Goal: Information Seeking & Learning: Learn about a topic

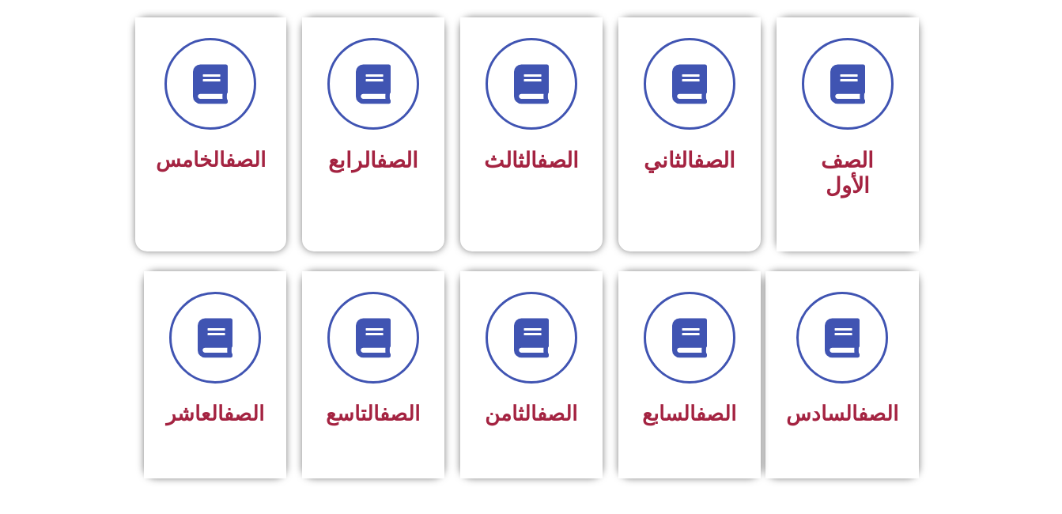
scroll to position [474, 0]
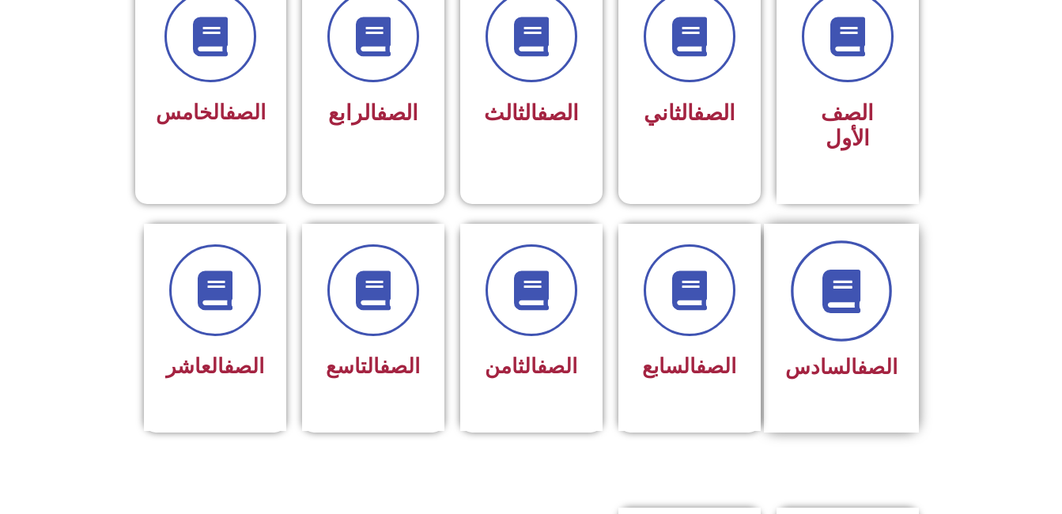
click at [863, 269] on icon at bounding box center [842, 291] width 44 height 44
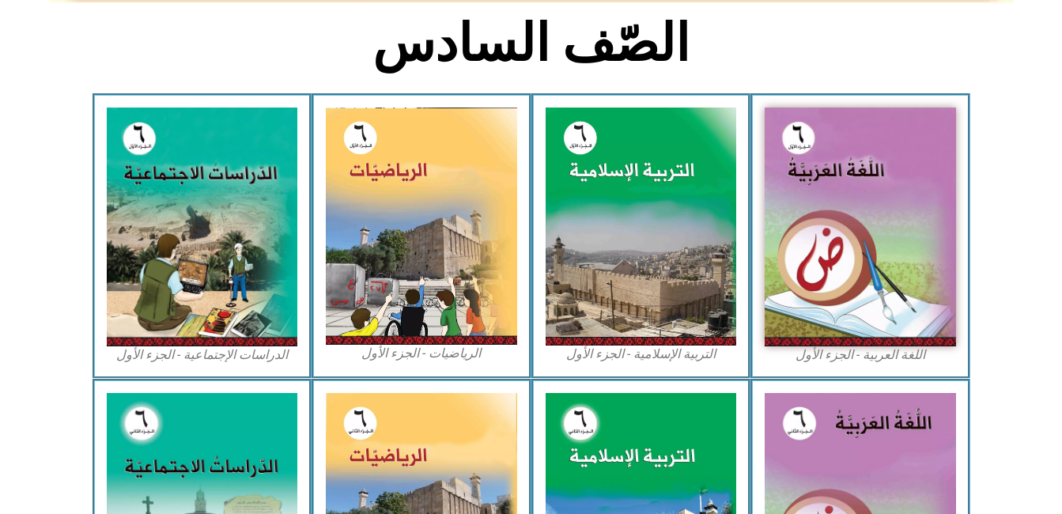
scroll to position [408, 0]
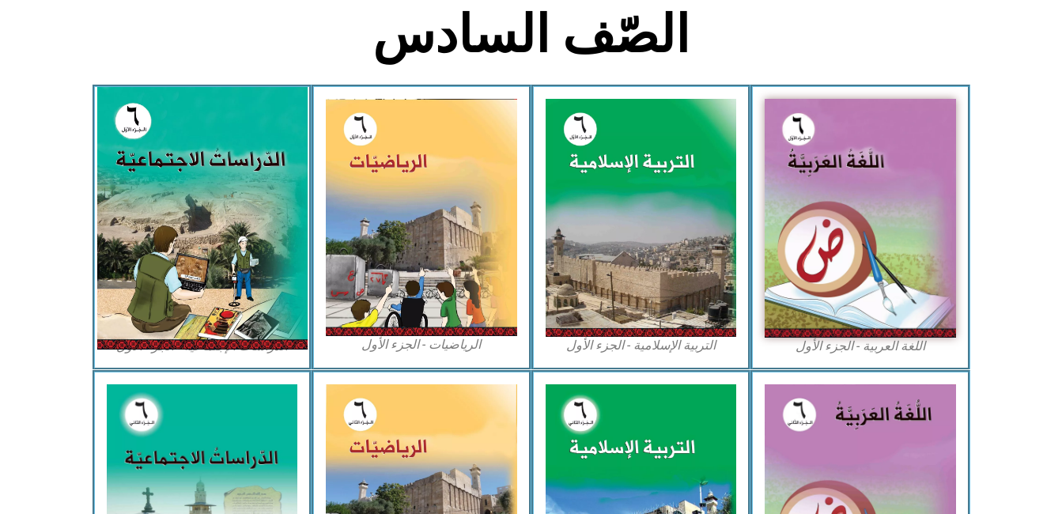
click at [208, 198] on img at bounding box center [202, 218] width 210 height 263
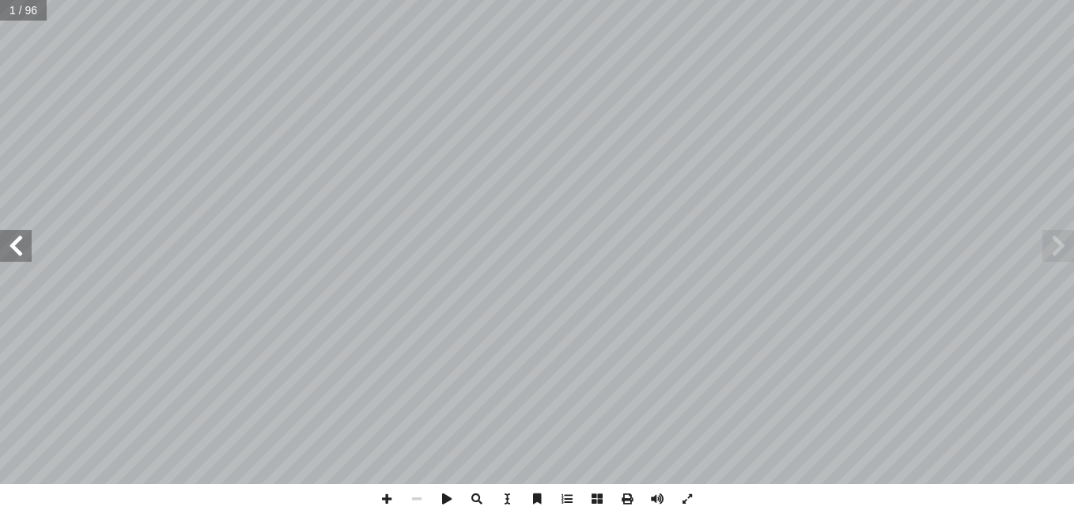
click at [13, 253] on span at bounding box center [16, 246] width 32 height 32
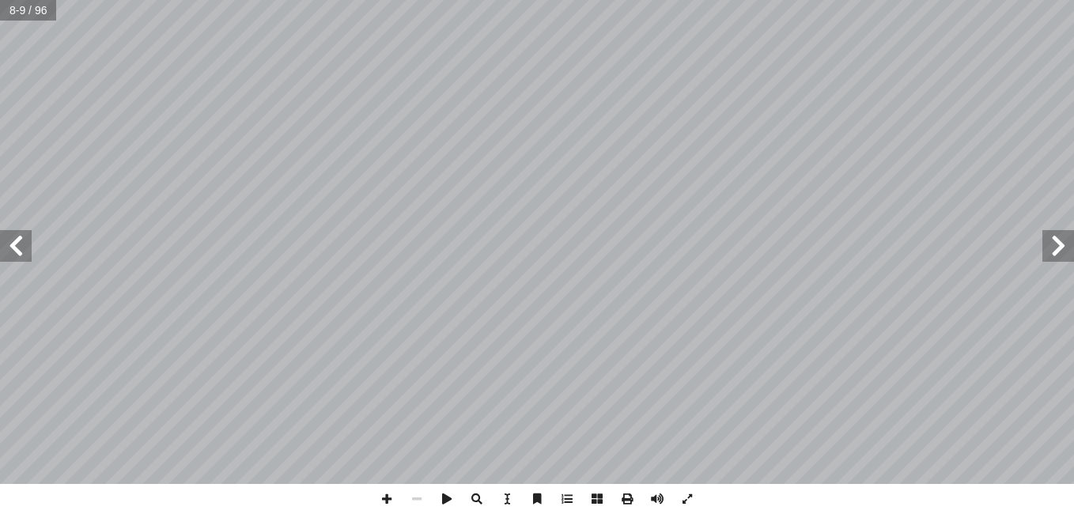
click at [13, 253] on span at bounding box center [16, 246] width 32 height 32
click at [10, 256] on span at bounding box center [16, 246] width 32 height 32
click at [7, 255] on span at bounding box center [16, 246] width 32 height 32
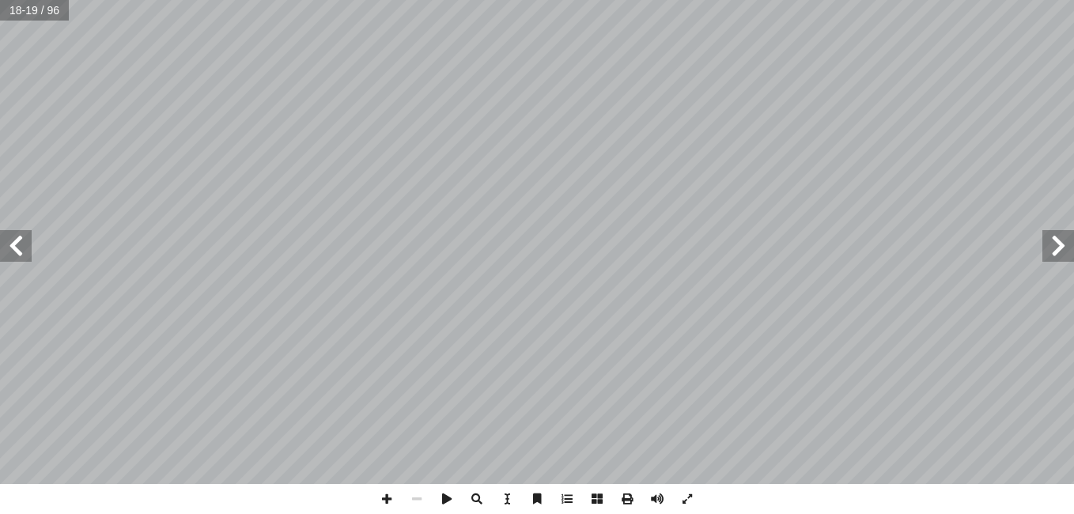
click at [7, 255] on span at bounding box center [16, 246] width 32 height 32
click at [12, 252] on span at bounding box center [16, 246] width 32 height 32
click at [13, 248] on span at bounding box center [16, 246] width 32 height 32
click at [1062, 240] on span at bounding box center [1059, 246] width 32 height 32
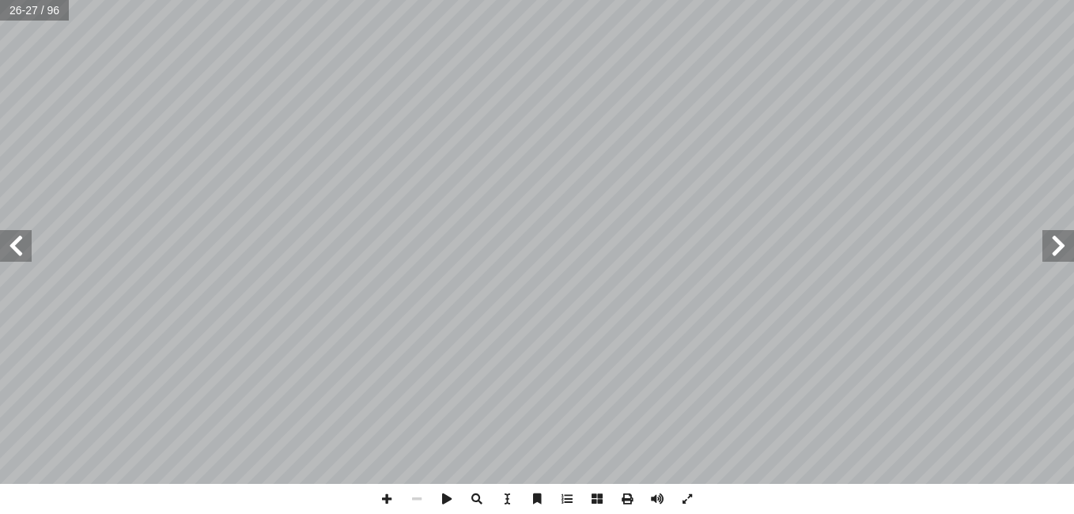
click at [1062, 240] on span at bounding box center [1059, 246] width 32 height 32
click at [21, 249] on span at bounding box center [16, 246] width 32 height 32
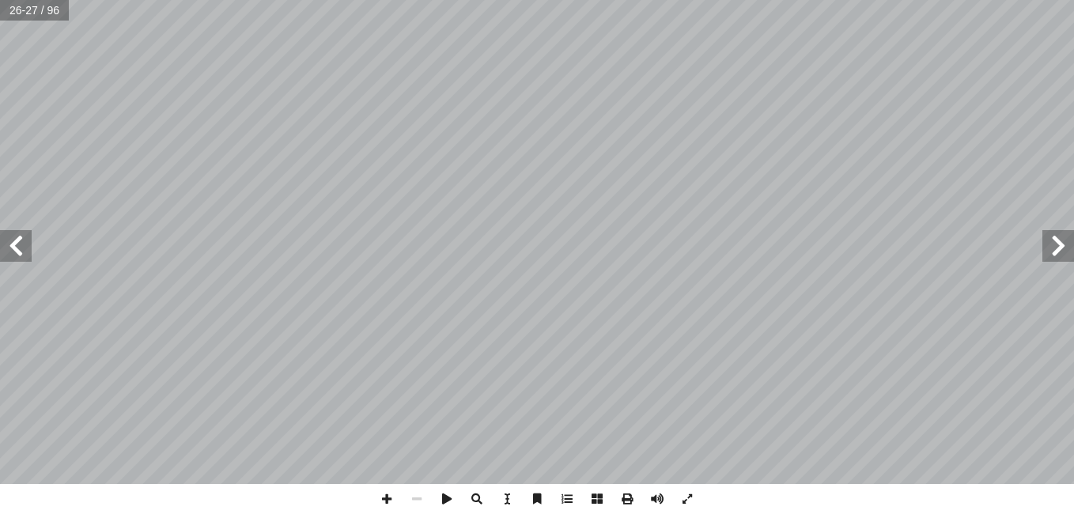
click at [1058, 252] on span at bounding box center [1059, 246] width 32 height 32
click at [9, 248] on span at bounding box center [16, 246] width 32 height 32
click at [394, 513] on span at bounding box center [387, 499] width 30 height 30
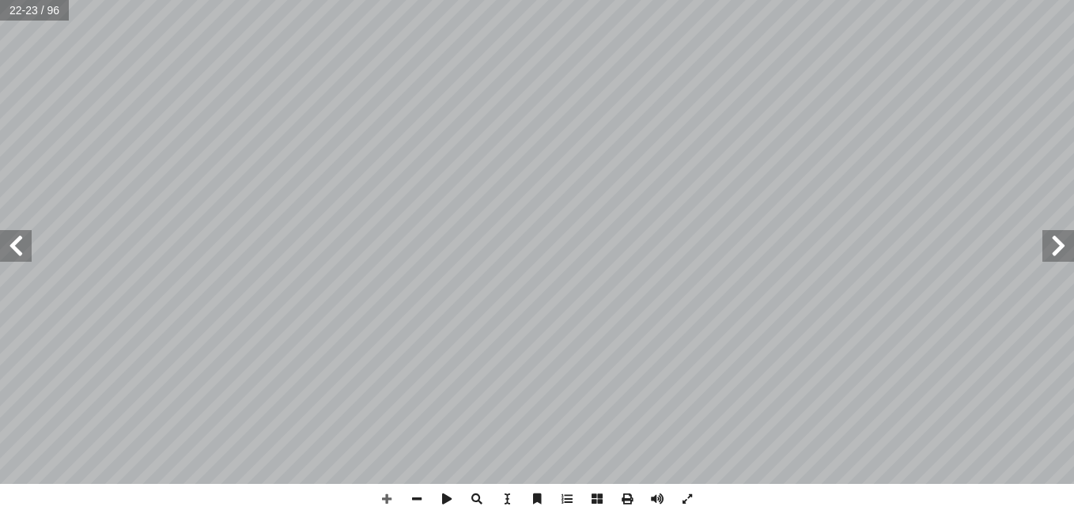
click at [17, 256] on span at bounding box center [16, 246] width 32 height 32
